Goal: Contribute content: Add original content to the website for others to see

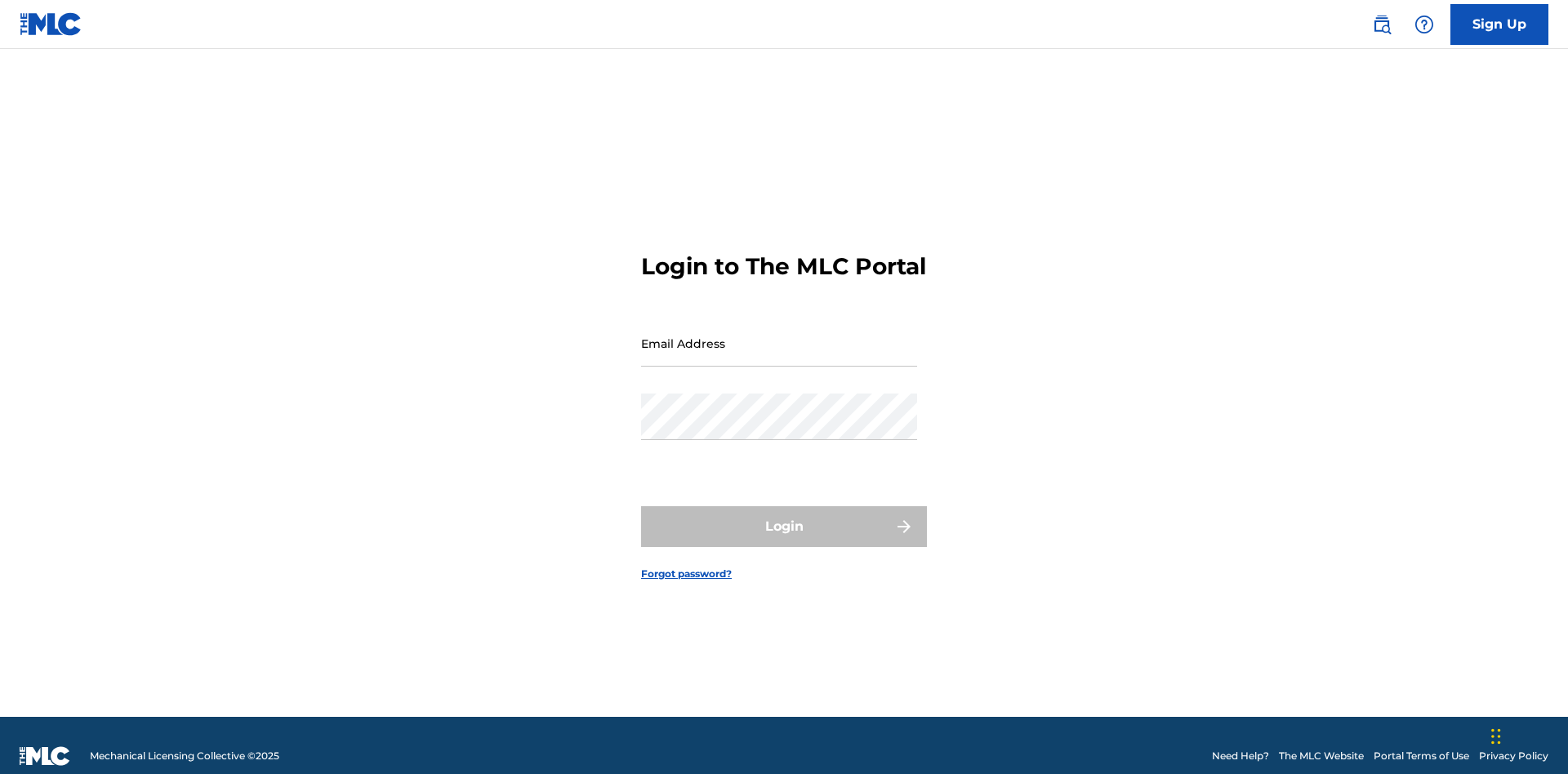
scroll to position [21, 0]
click at [779, 335] on input "Email Address" at bounding box center [779, 343] width 276 height 46
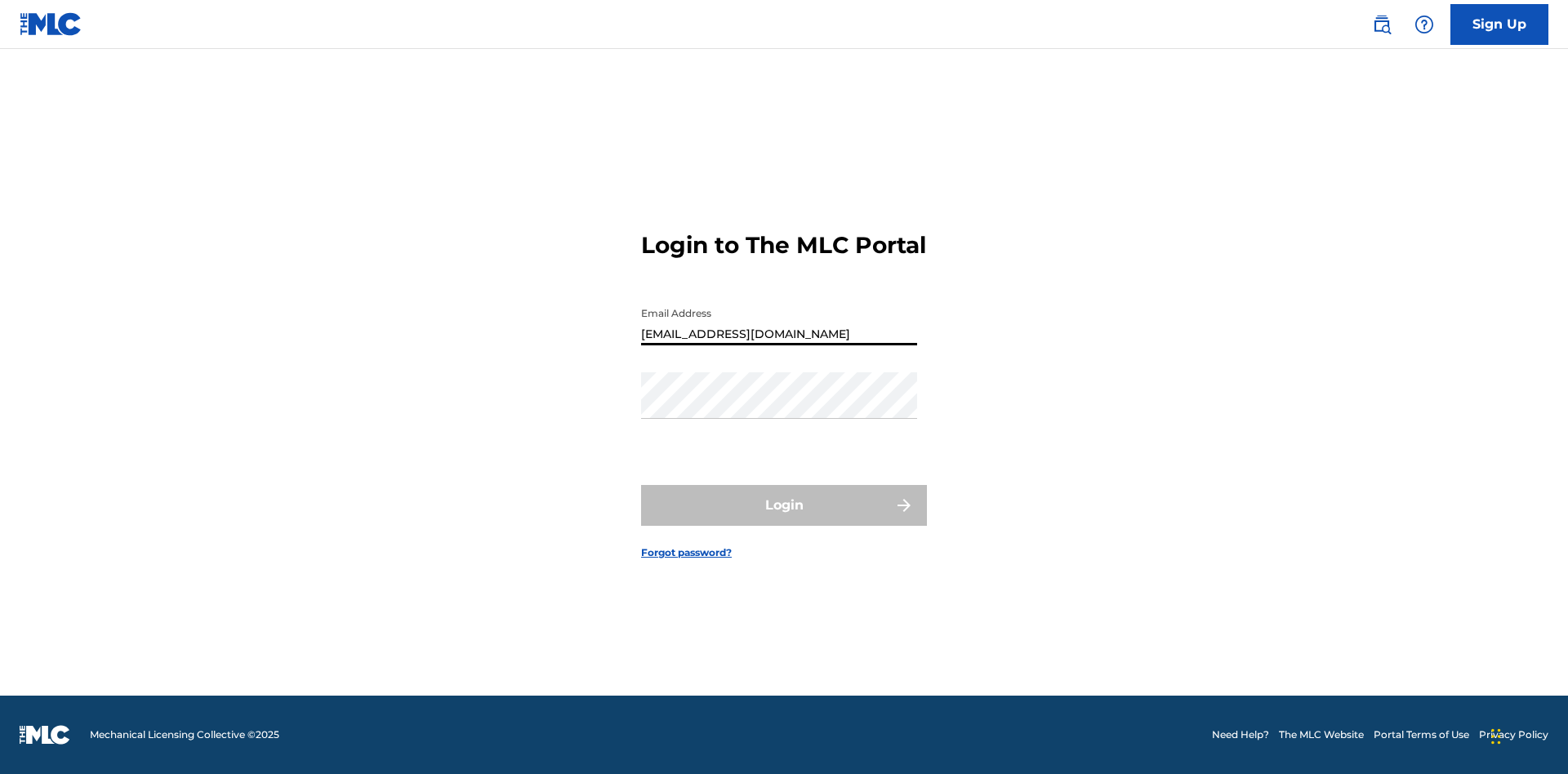
type input "Duke.McTesterson@gmail.com"
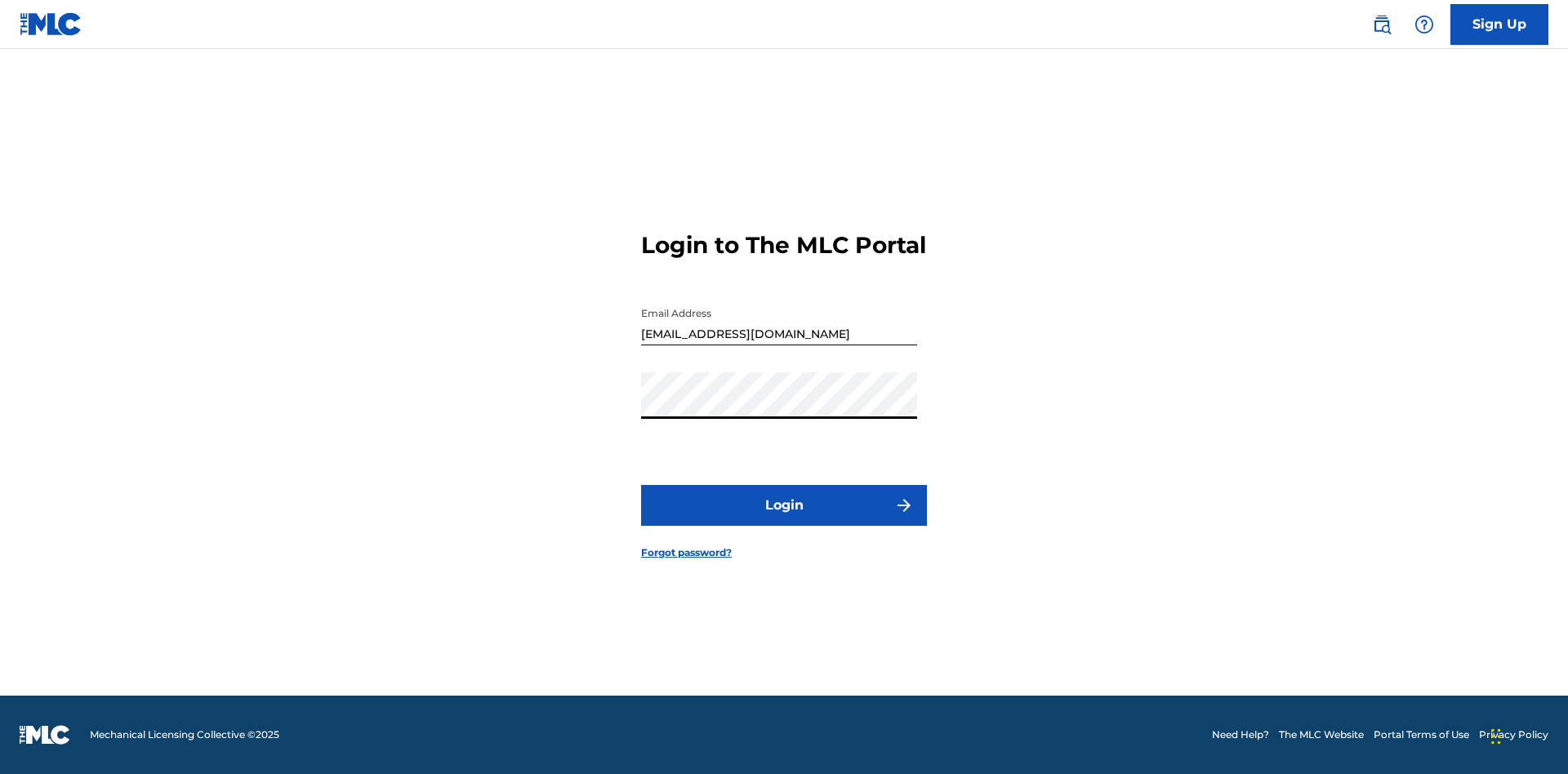
click at [784, 520] on button "Login" at bounding box center [784, 505] width 286 height 41
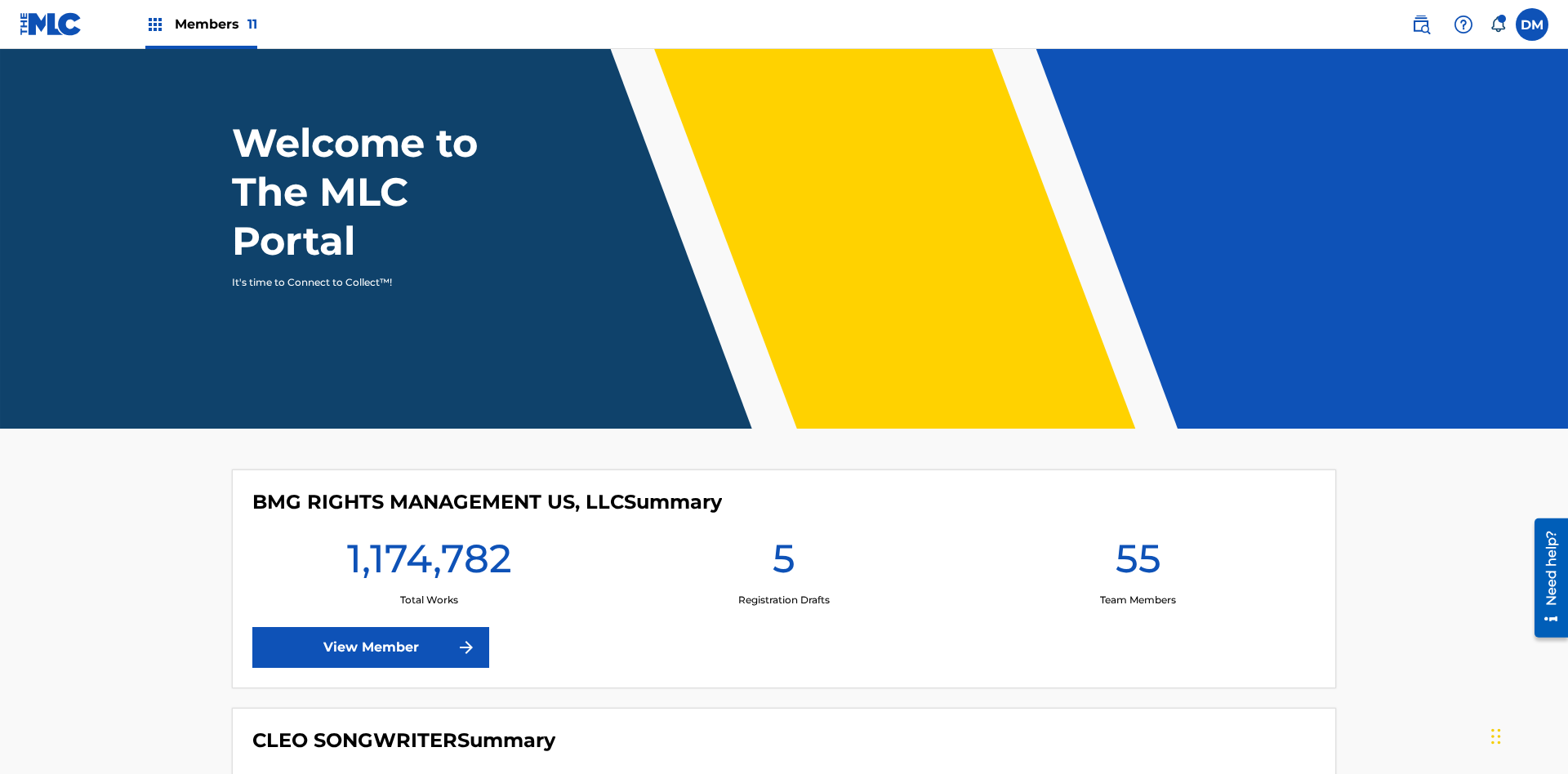
click at [200, 24] on span "Members 11" at bounding box center [216, 24] width 82 height 19
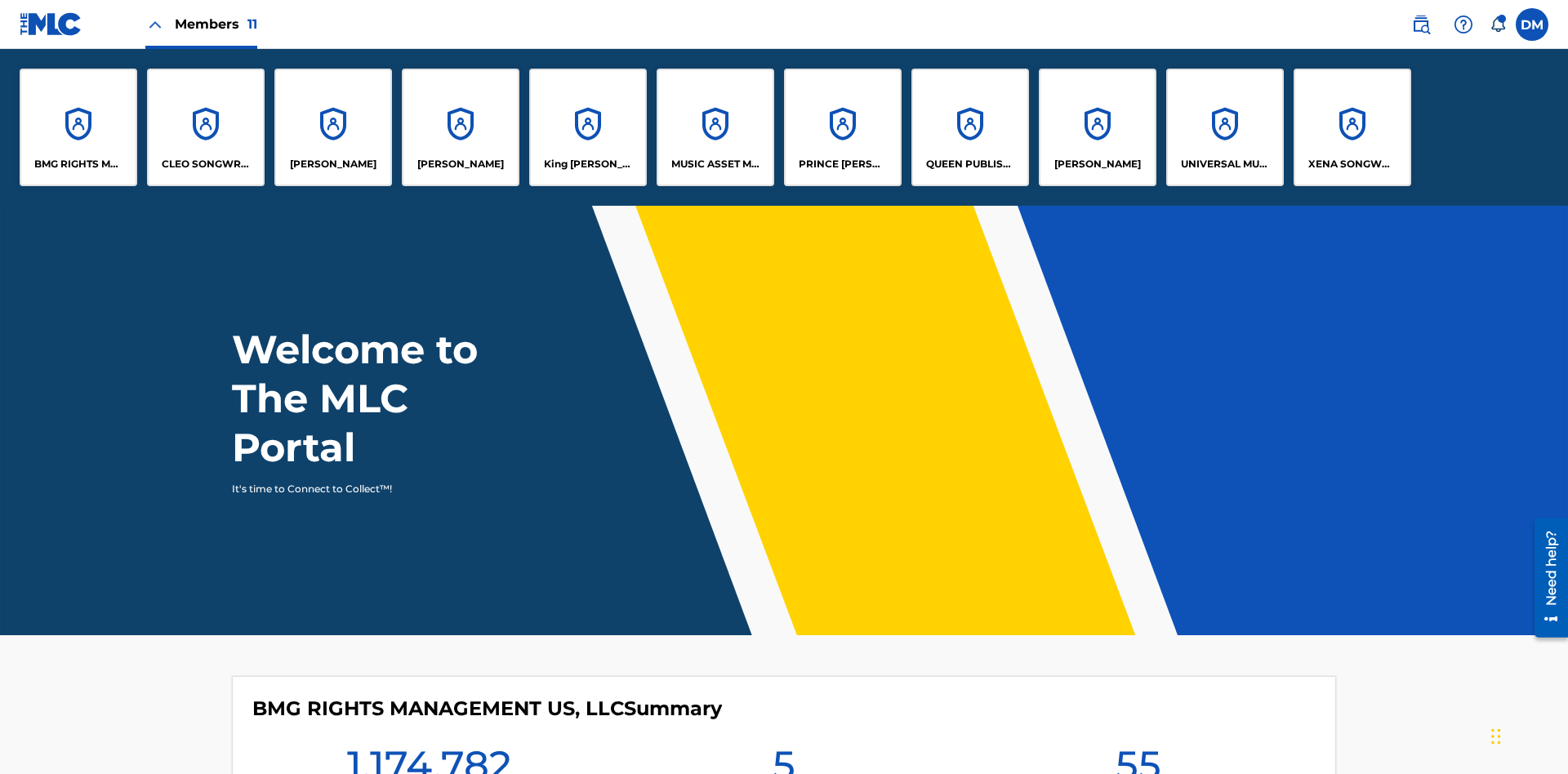
click at [969, 164] on p "QUEEN PUBLISHA" at bounding box center [970, 164] width 89 height 15
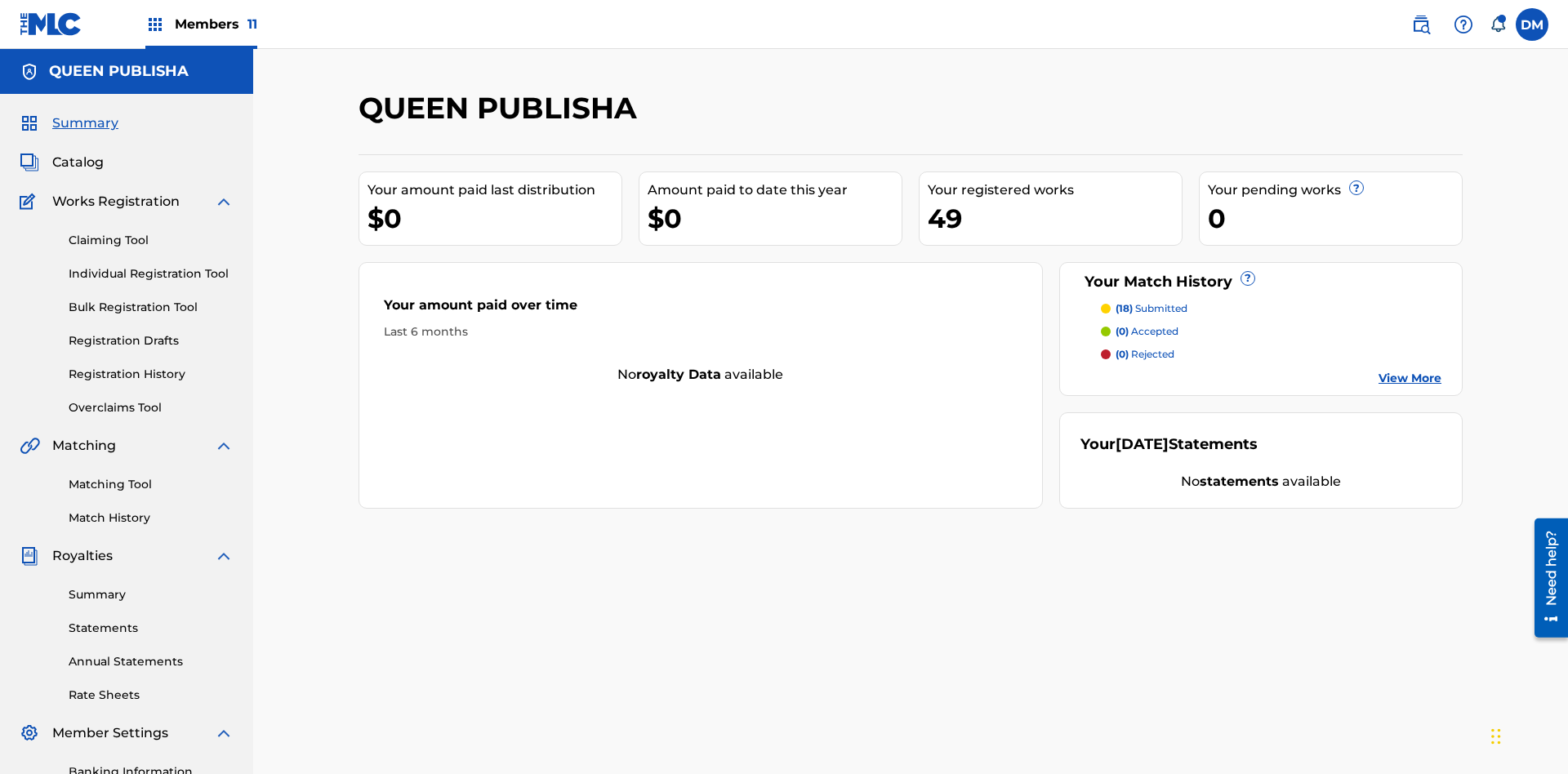
scroll to position [55, 0]
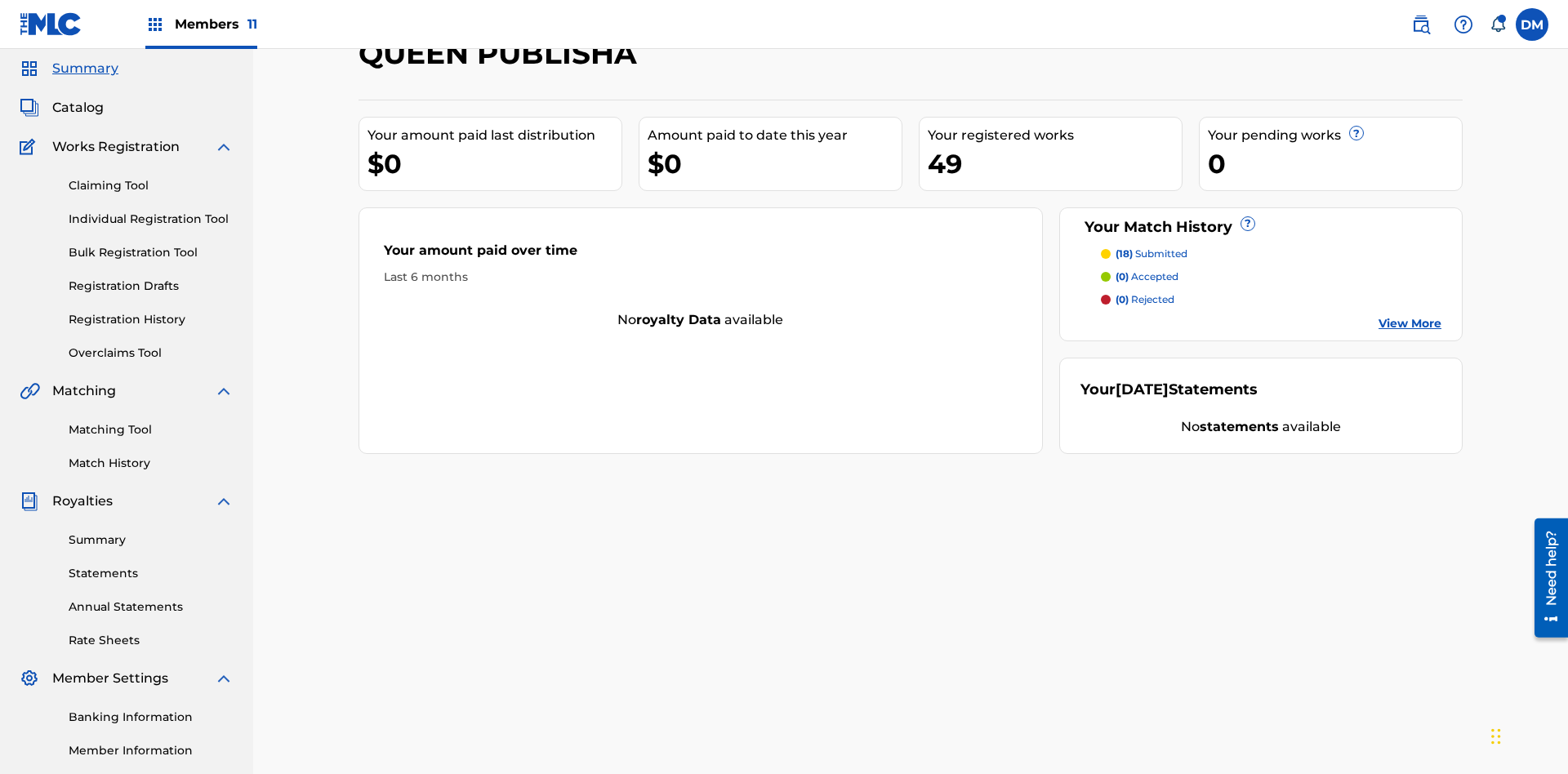
click at [77, 108] on span "Catalog" at bounding box center [78, 107] width 51 height 20
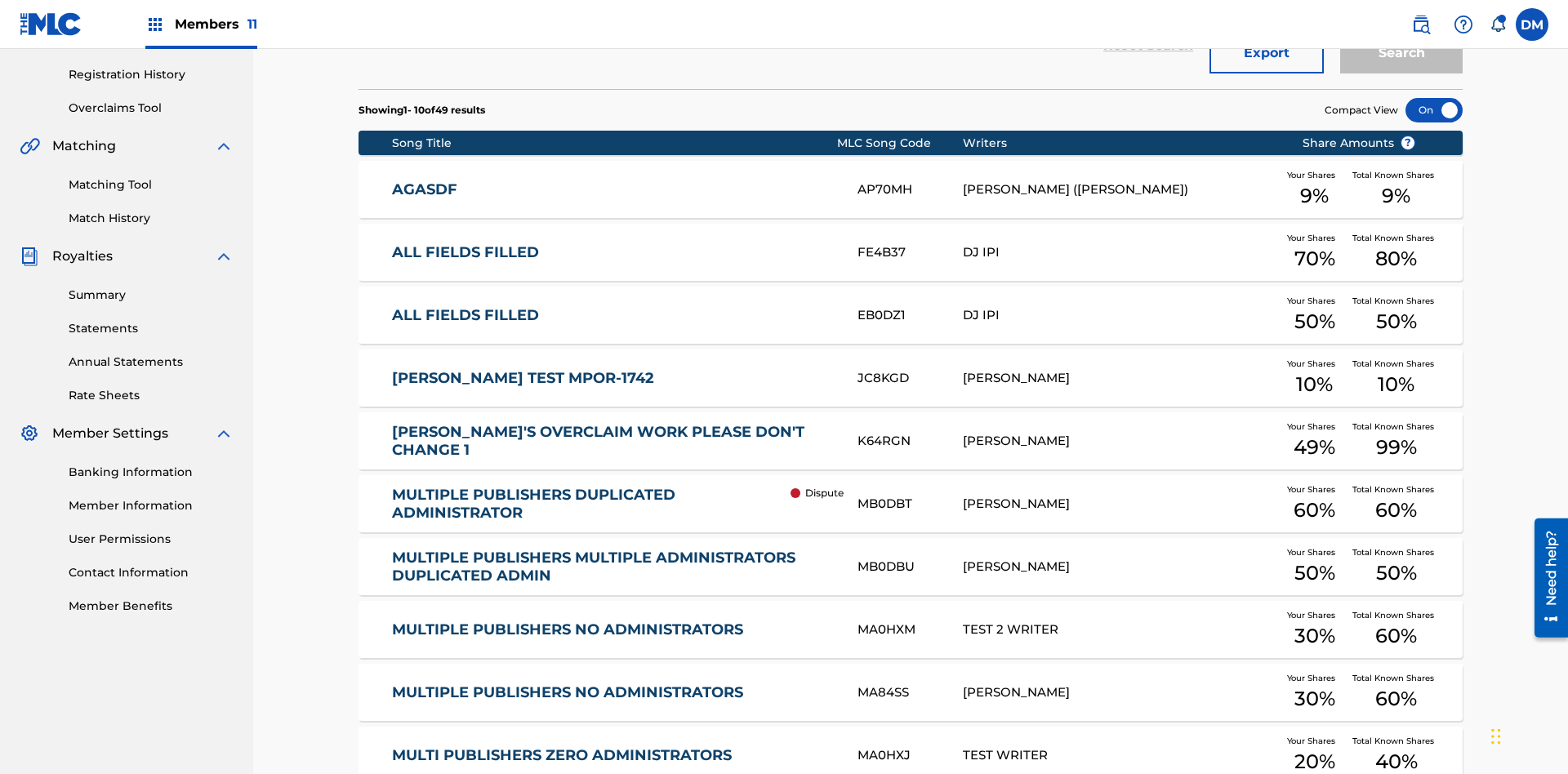
click at [1434, 110] on div at bounding box center [1433, 110] width 57 height 25
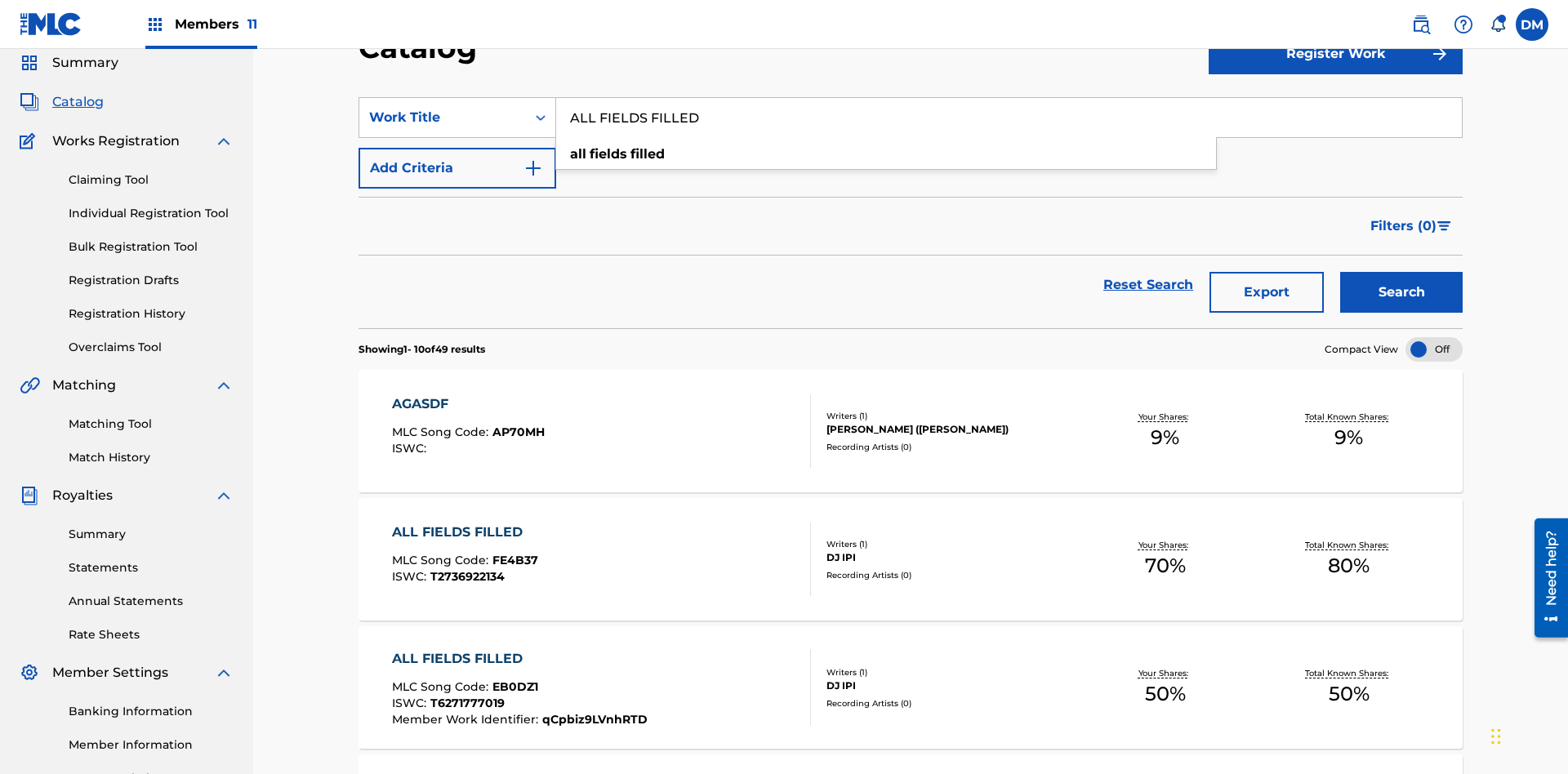
type input "ALL FIELDS FILLED"
click at [1401, 272] on button "Search" at bounding box center [1401, 293] width 122 height 41
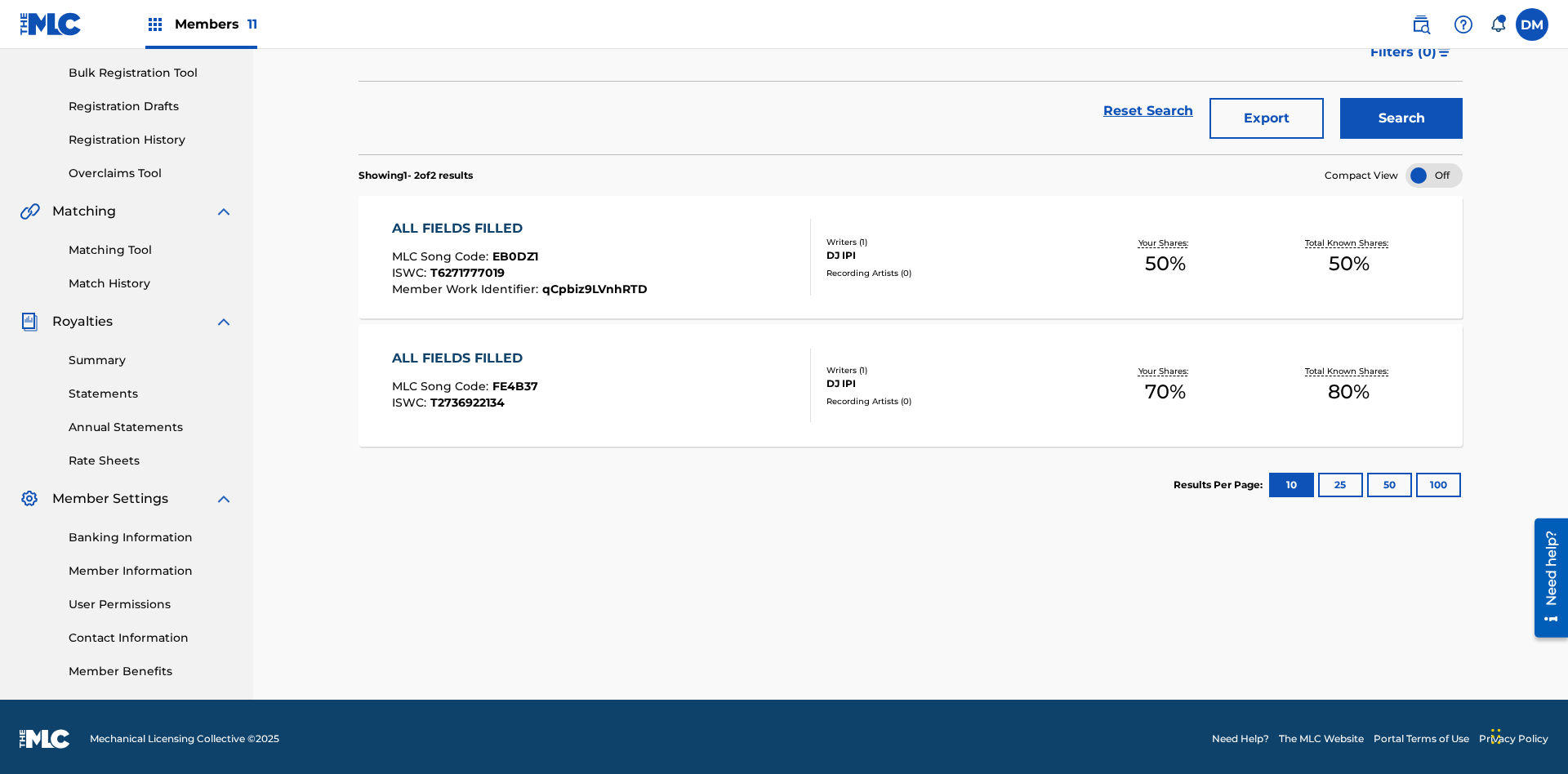
click at [513, 252] on span "EB0DZ1" at bounding box center [515, 256] width 46 height 15
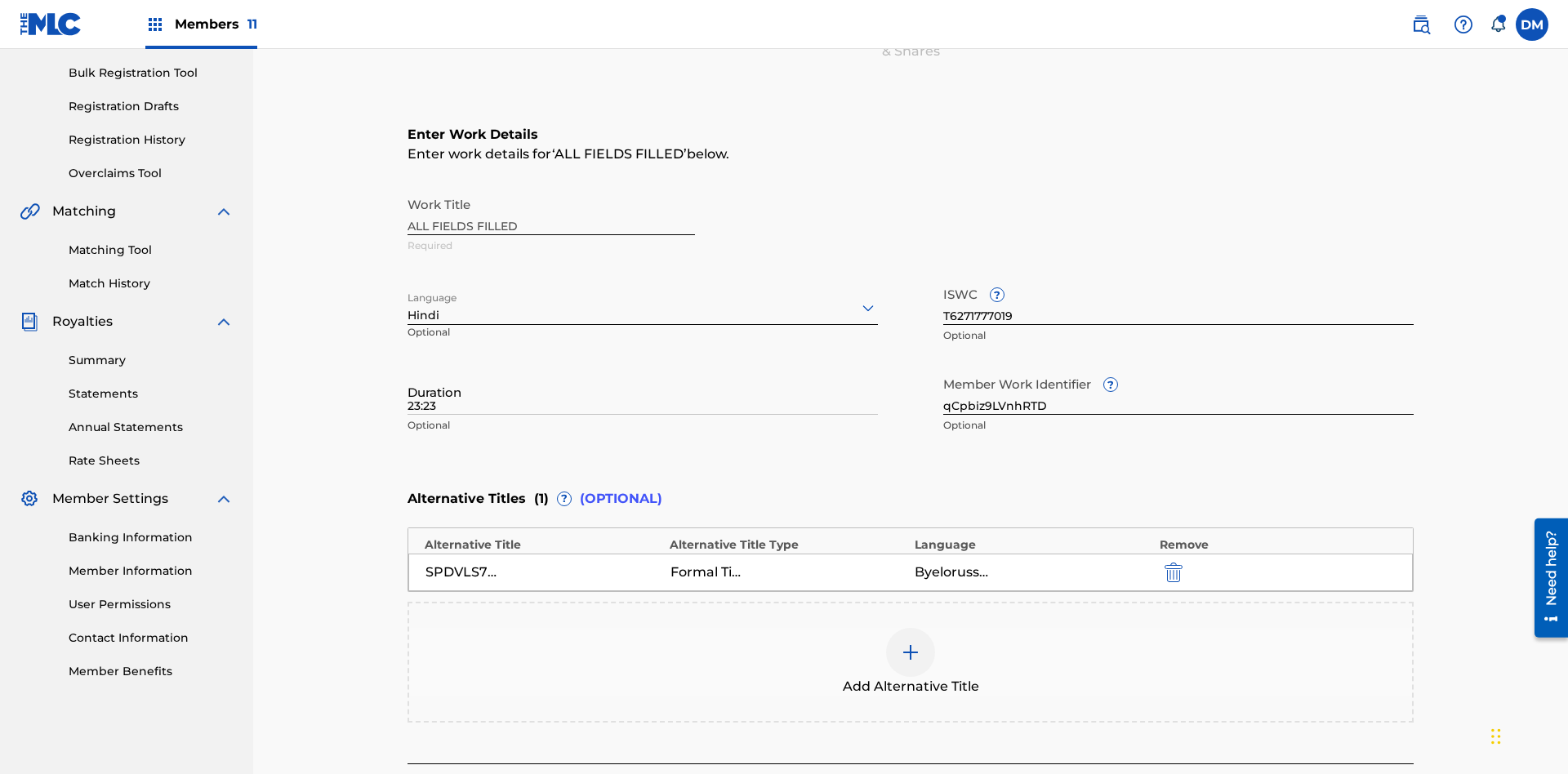
type input "23:23"
click at [858, 298] on icon at bounding box center [868, 308] width 20 height 20
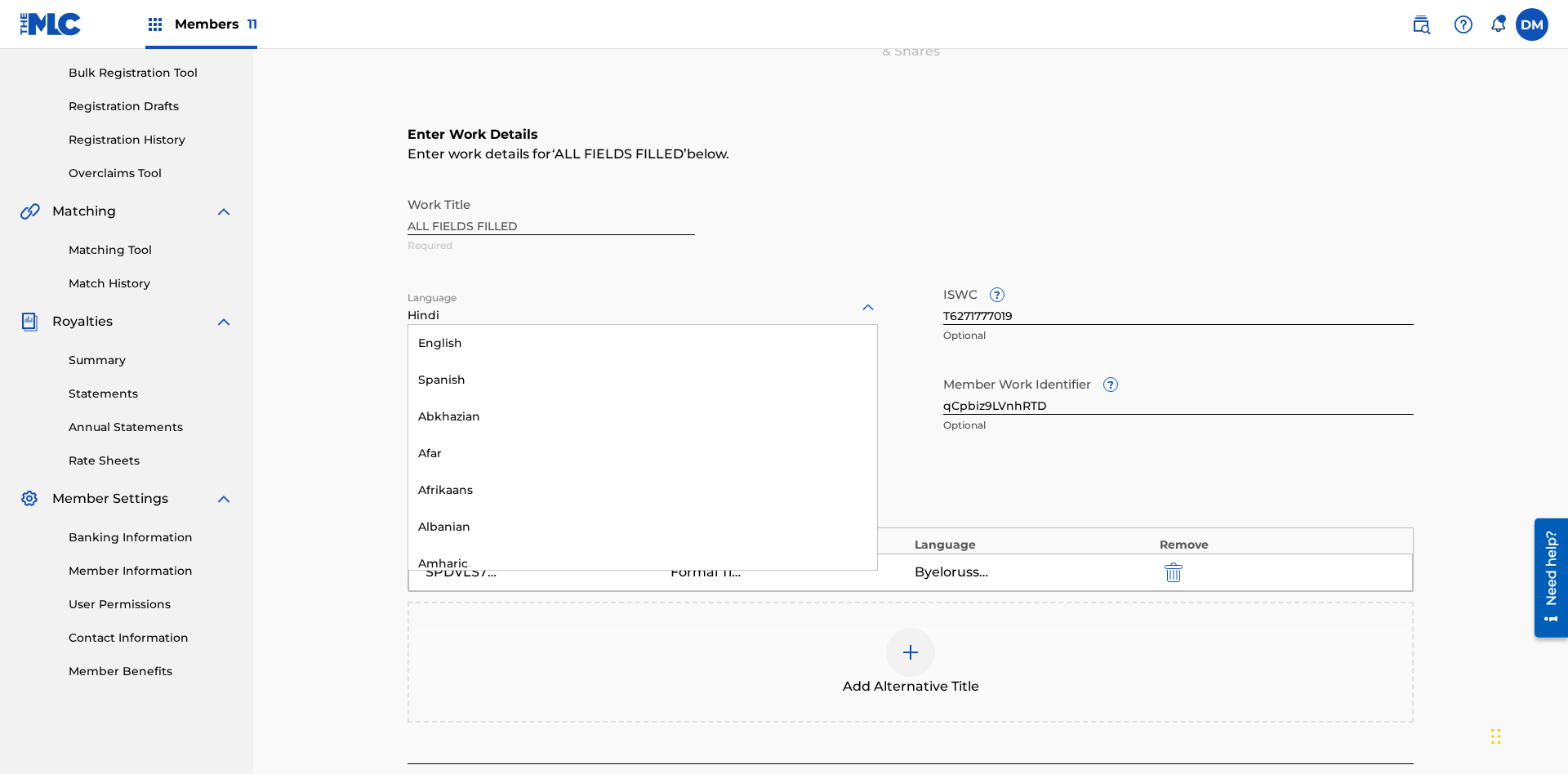
click at [408, 582] on div "Amharic" at bounding box center [642, 563] width 468 height 36
click at [943, 368] on input "qCpbiz9LVnhRTD" at bounding box center [1178, 391] width 470 height 46
type input "T1TiboxWaojd6M"
click at [943, 278] on input "T6271777019" at bounding box center [1178, 301] width 470 height 46
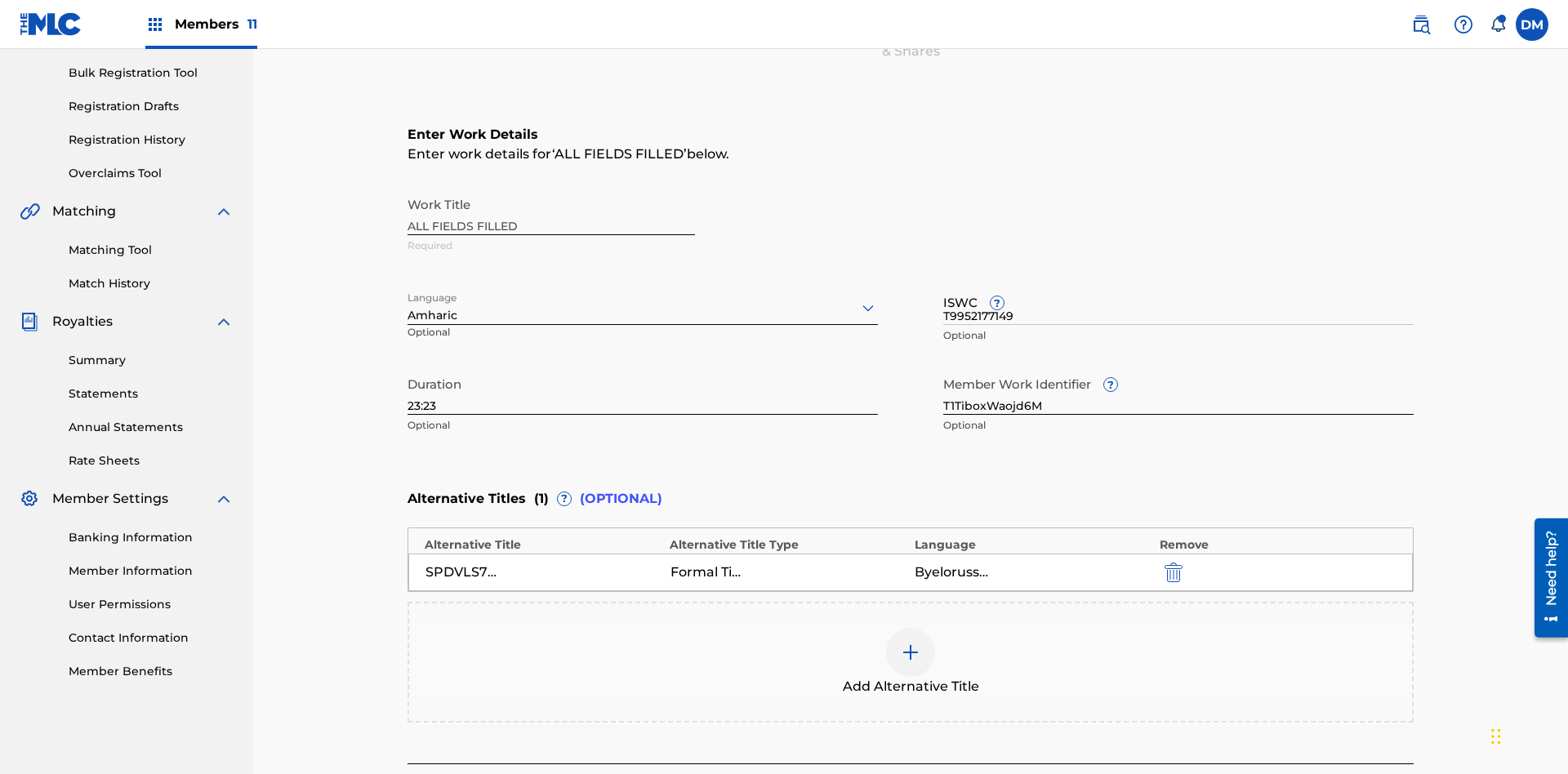
type input "T9952177149"
click at [1164, 562] on img "submit" at bounding box center [1173, 572] width 18 height 20
click at [900, 643] on img at bounding box center [910, 653] width 20 height 20
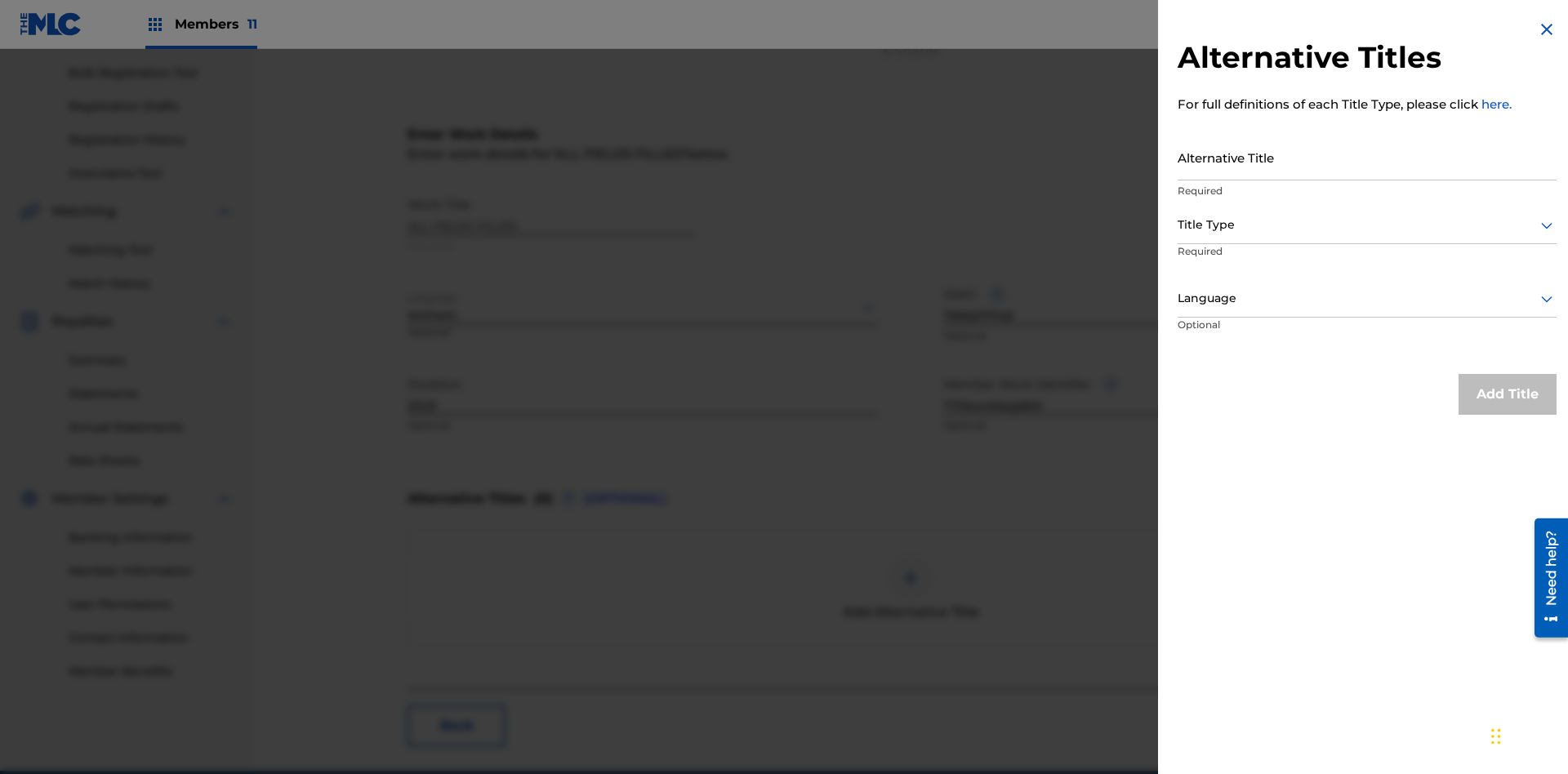
click at [1367, 157] on input "Alternative Title" at bounding box center [1367, 157] width 379 height 46
click at [1367, 224] on div at bounding box center [1367, 224] width 379 height 20
click at [1367, 298] on div at bounding box center [1367, 298] width 379 height 20
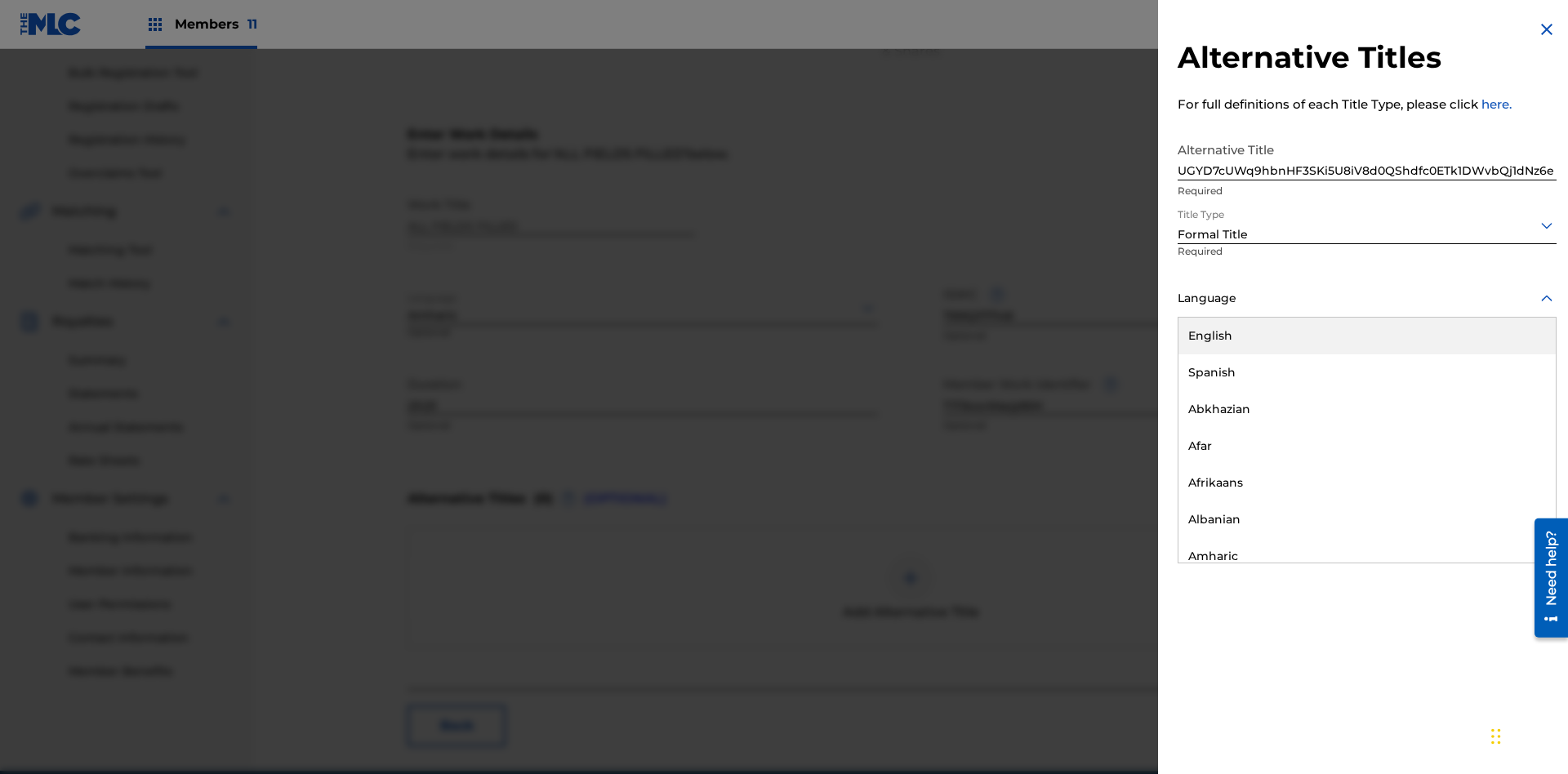
click at [1508, 394] on button "Add Title" at bounding box center [1507, 395] width 98 height 41
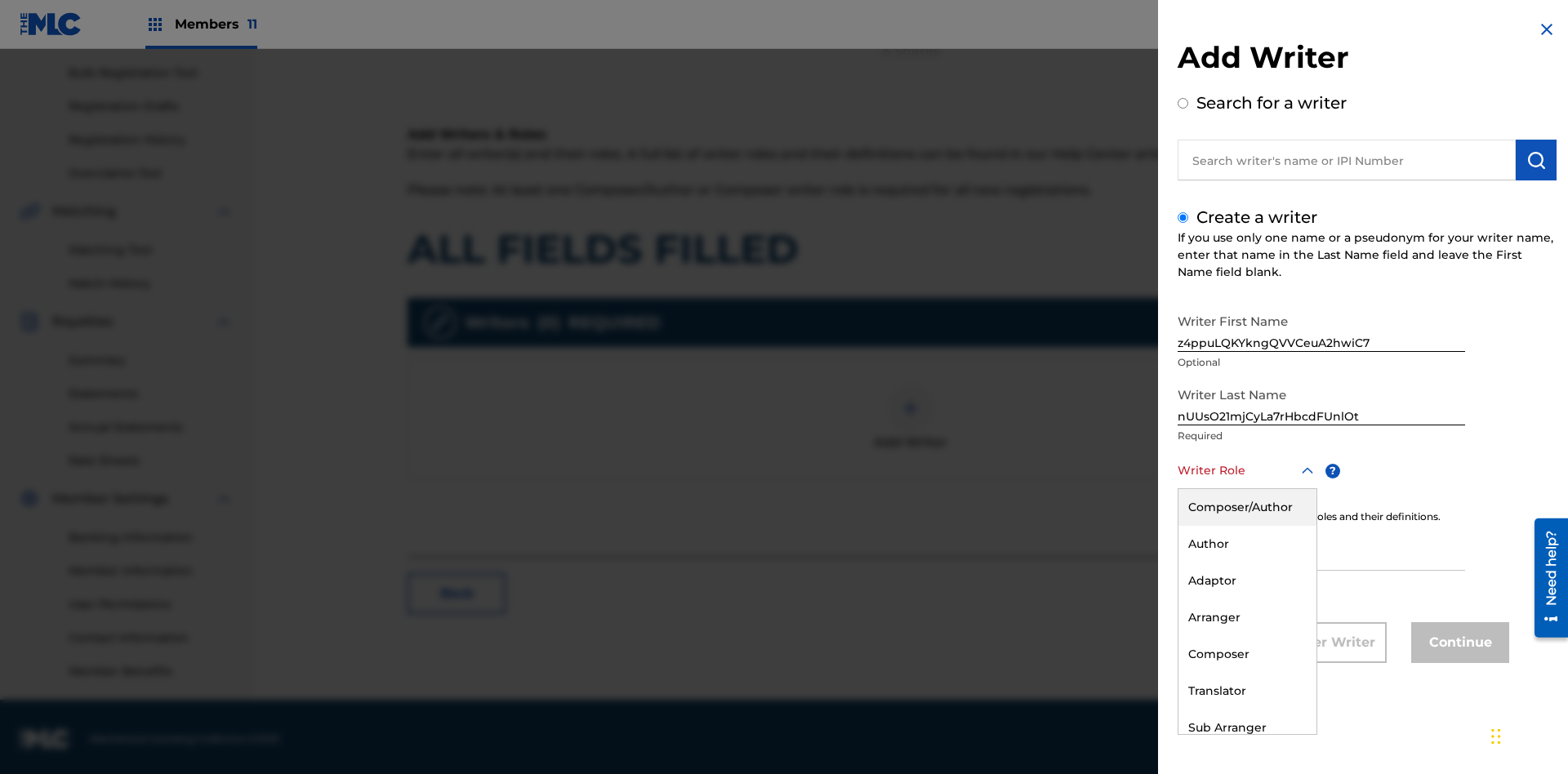
click at [1246, 653] on div "Composer" at bounding box center [1247, 653] width 138 height 36
click at [1321, 549] on input "IPI" at bounding box center [1321, 547] width 287 height 46
click at [1457, 644] on button "Continue" at bounding box center [1460, 643] width 98 height 41
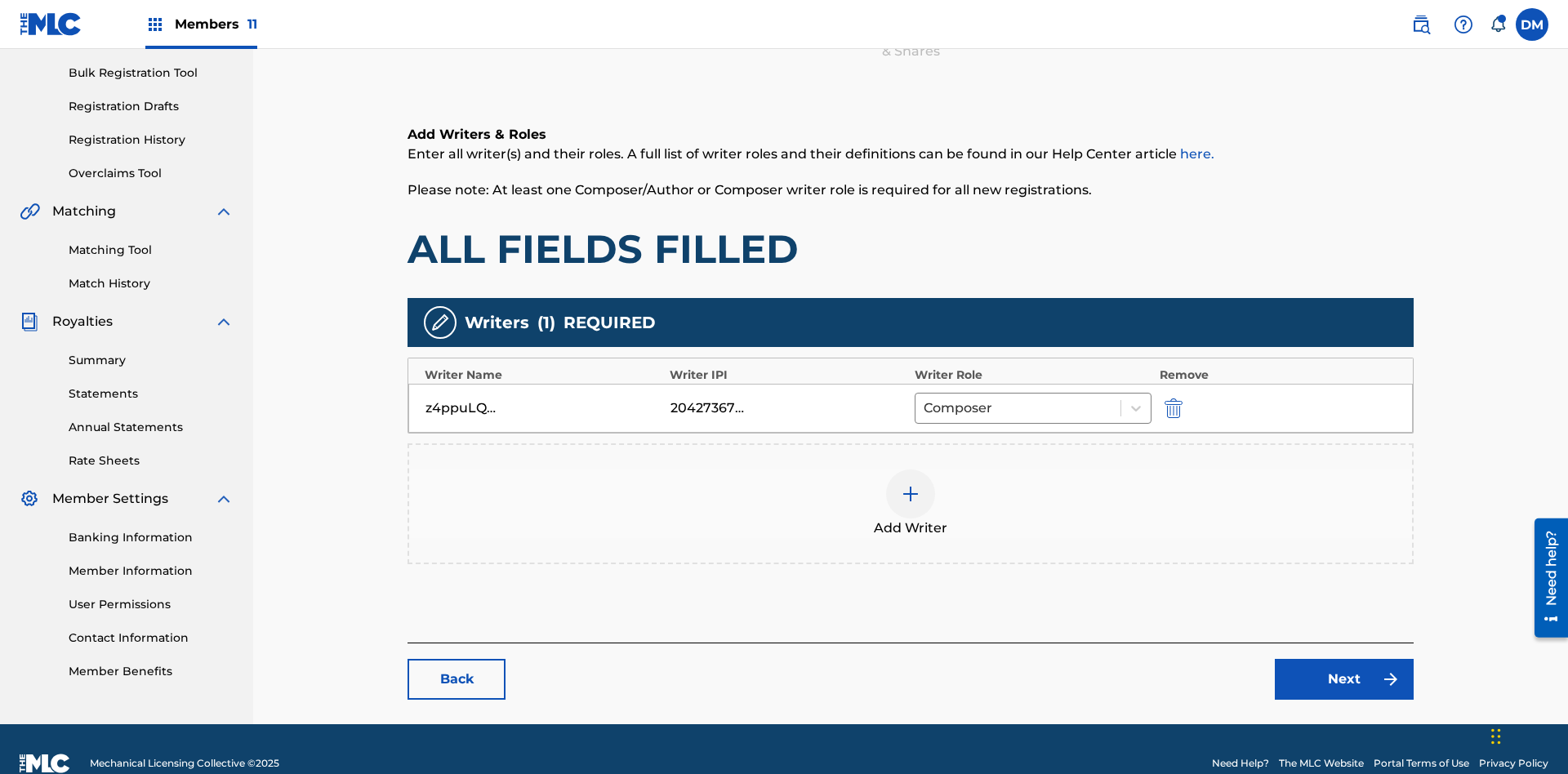
click at [886, 475] on div at bounding box center [910, 493] width 49 height 49
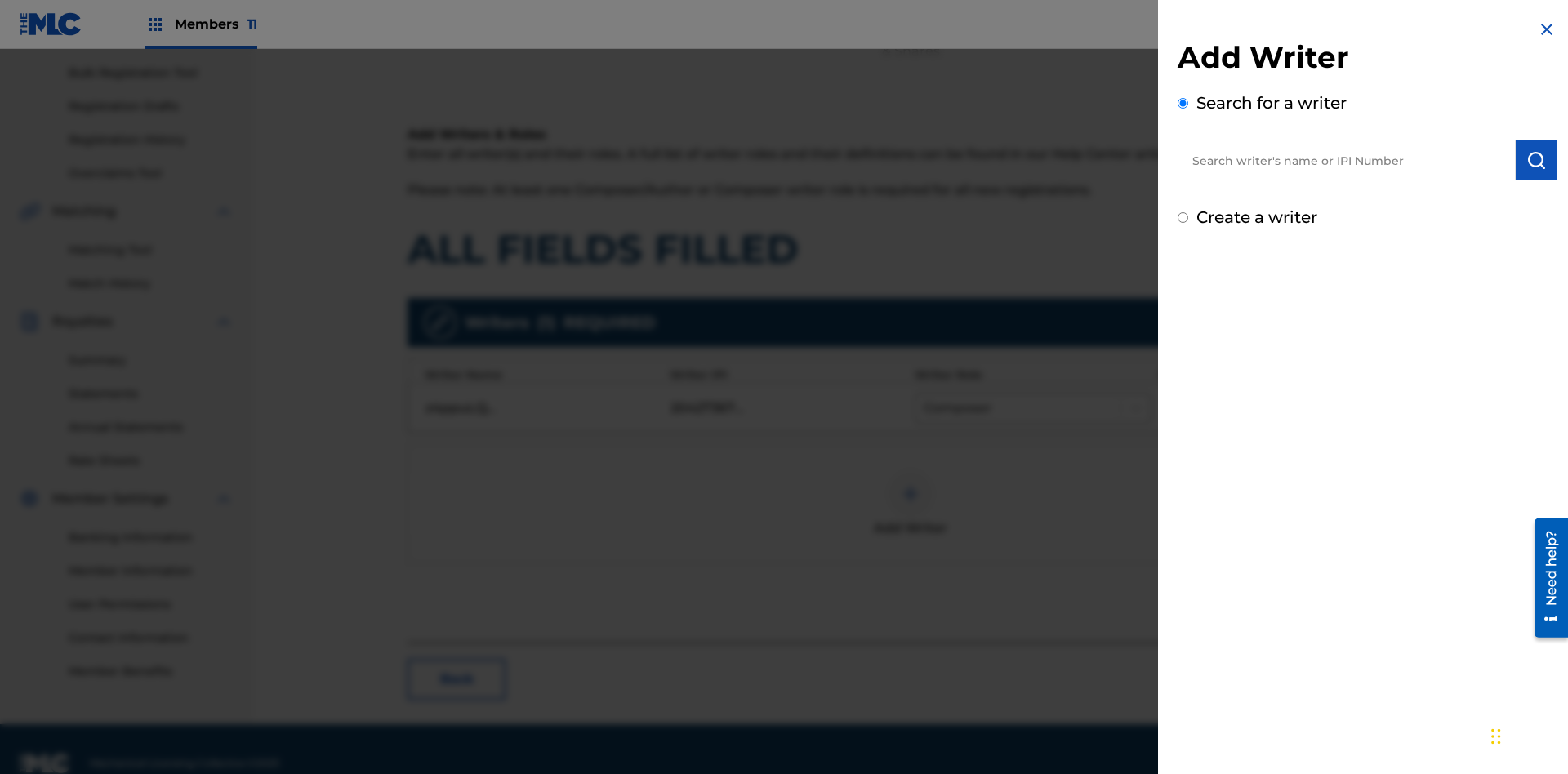
click at [1183, 218] on input "Create a writer" at bounding box center [1183, 217] width 11 height 11
radio input "false"
radio input "true"
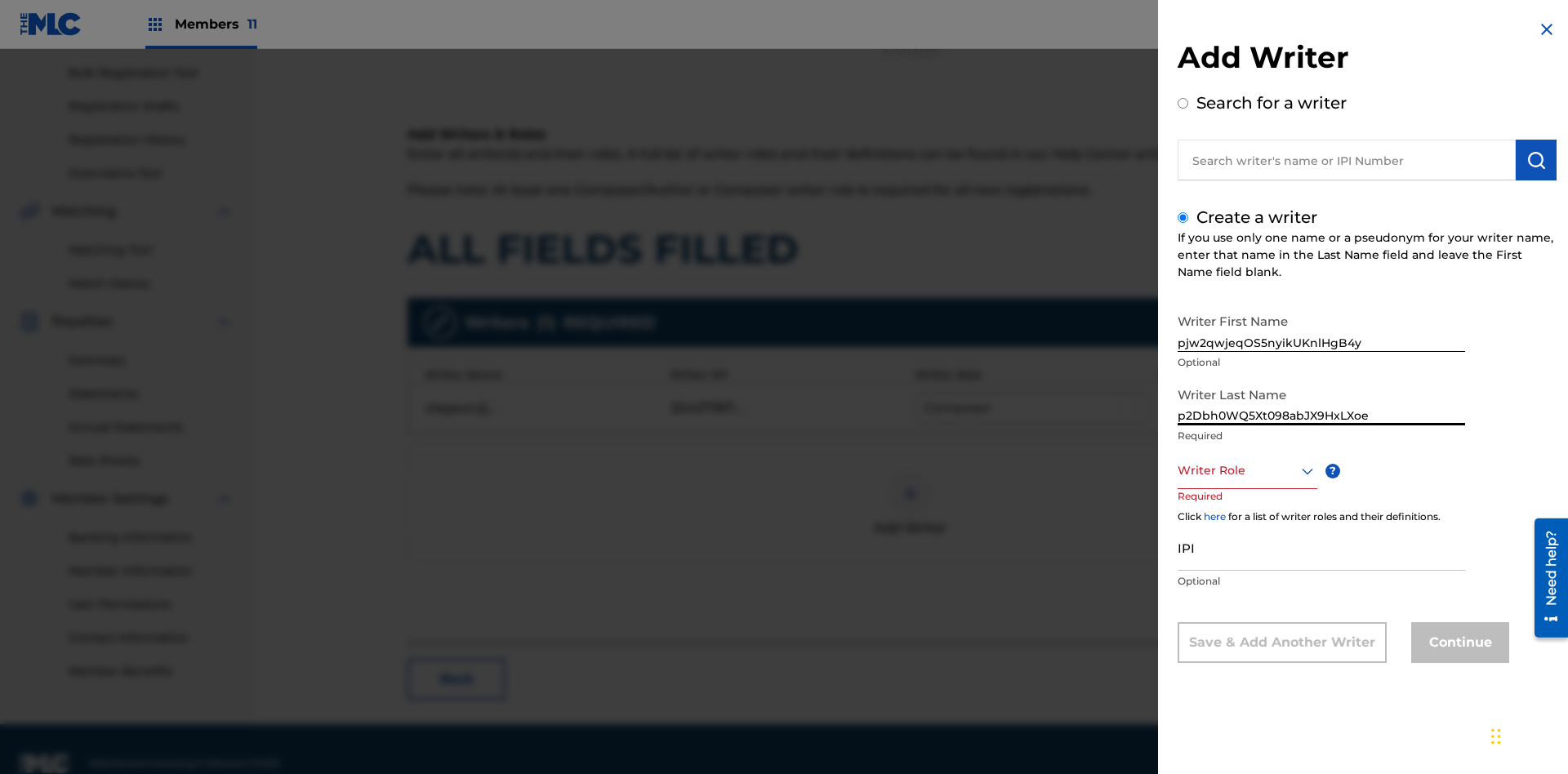
type input "p2Dbh0WQ5Xt098abJX9HxLXoe"
click at [1246, 470] on div at bounding box center [1247, 470] width 139 height 20
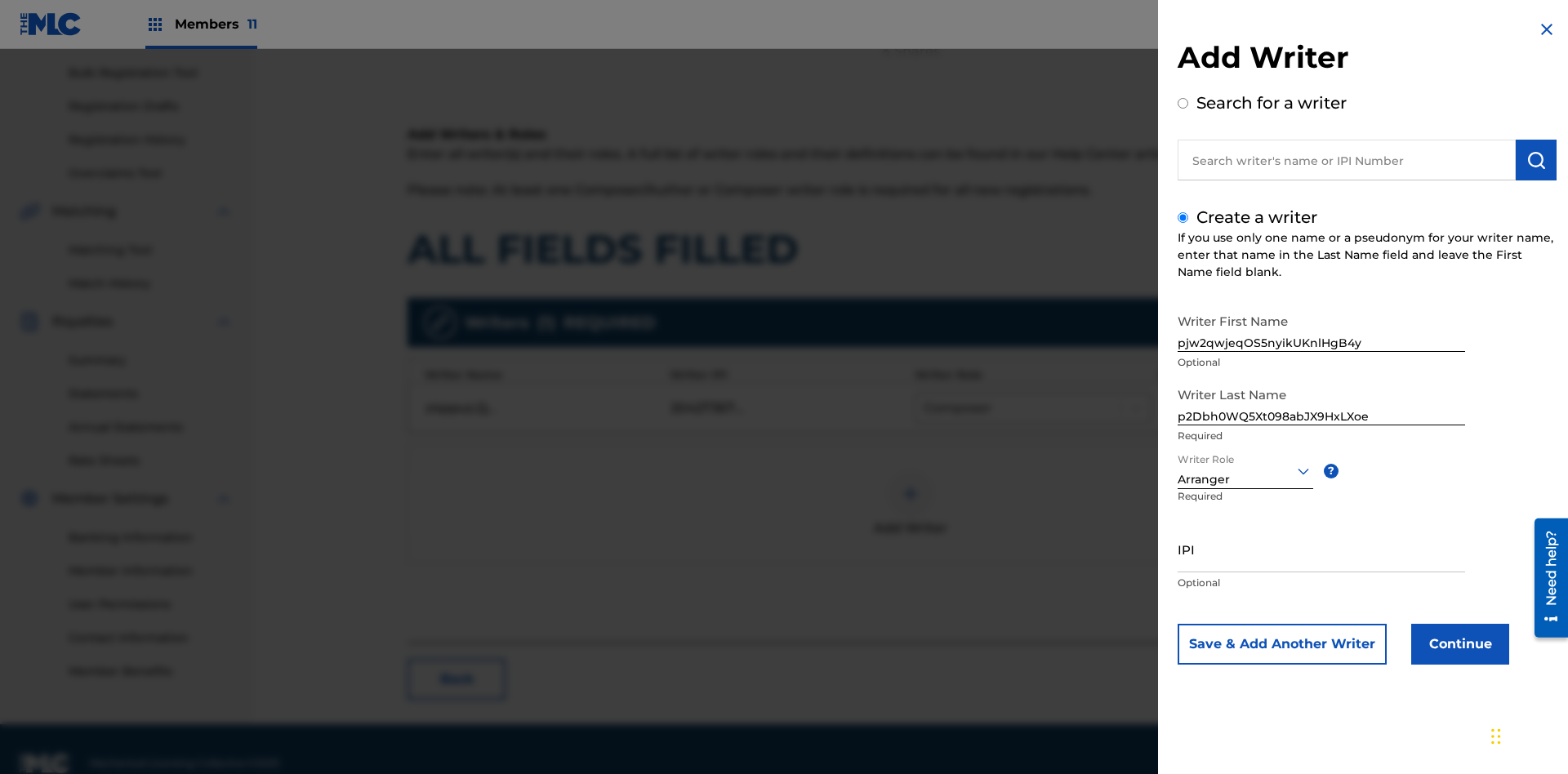
click at [1321, 549] on input "IPI" at bounding box center [1321, 549] width 287 height 46
type input "98191052136"
click at [1457, 644] on button "Continue" at bounding box center [1460, 644] width 98 height 41
